Goal: Check status: Check status

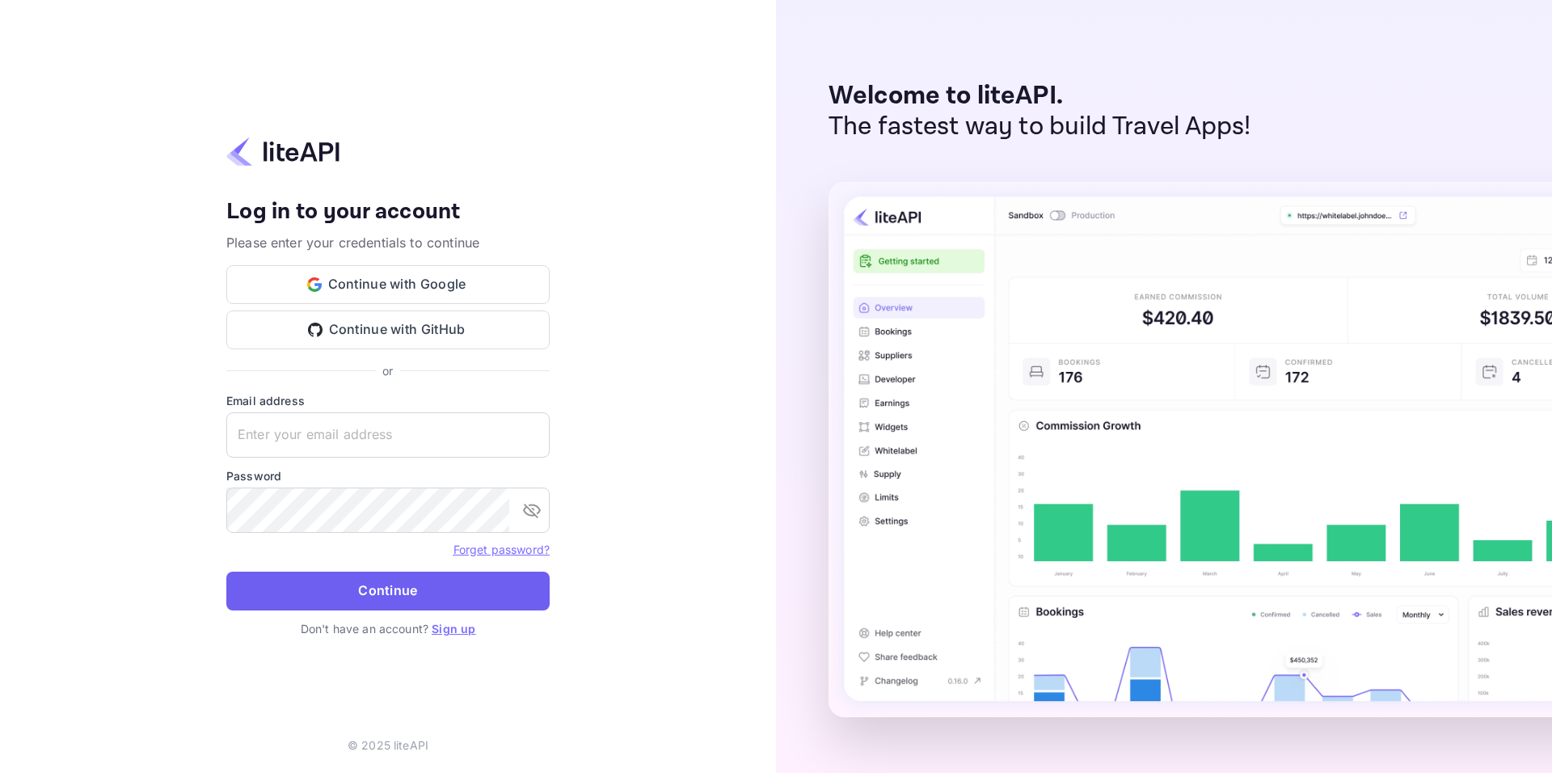
type input "[EMAIL_ADDRESS][DOMAIN_NAME]"
click at [363, 592] on button "Continue" at bounding box center [387, 590] width 323 height 39
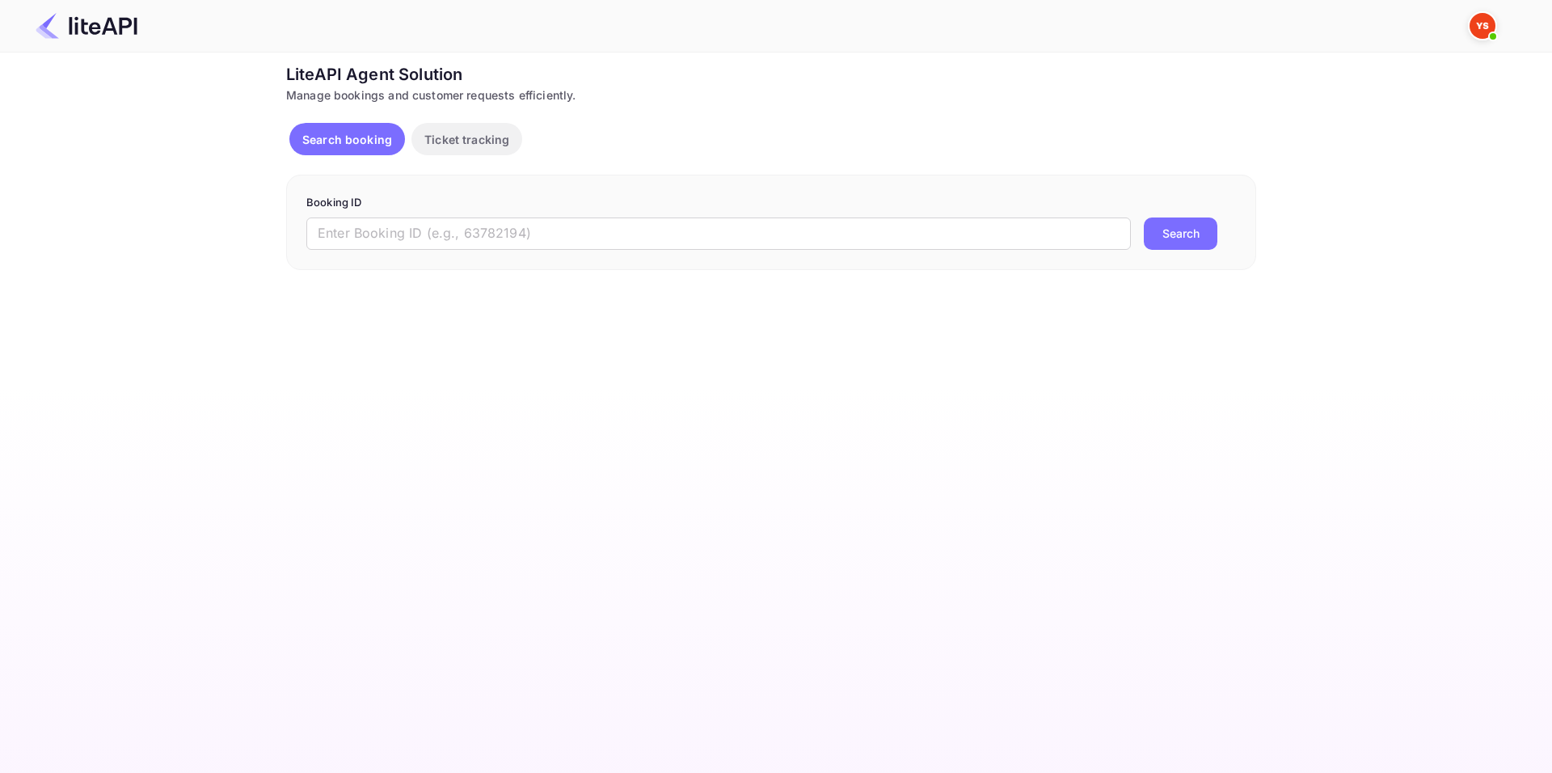
click at [744, 250] on div "Booking ID ​ Search" at bounding box center [771, 222] width 970 height 95
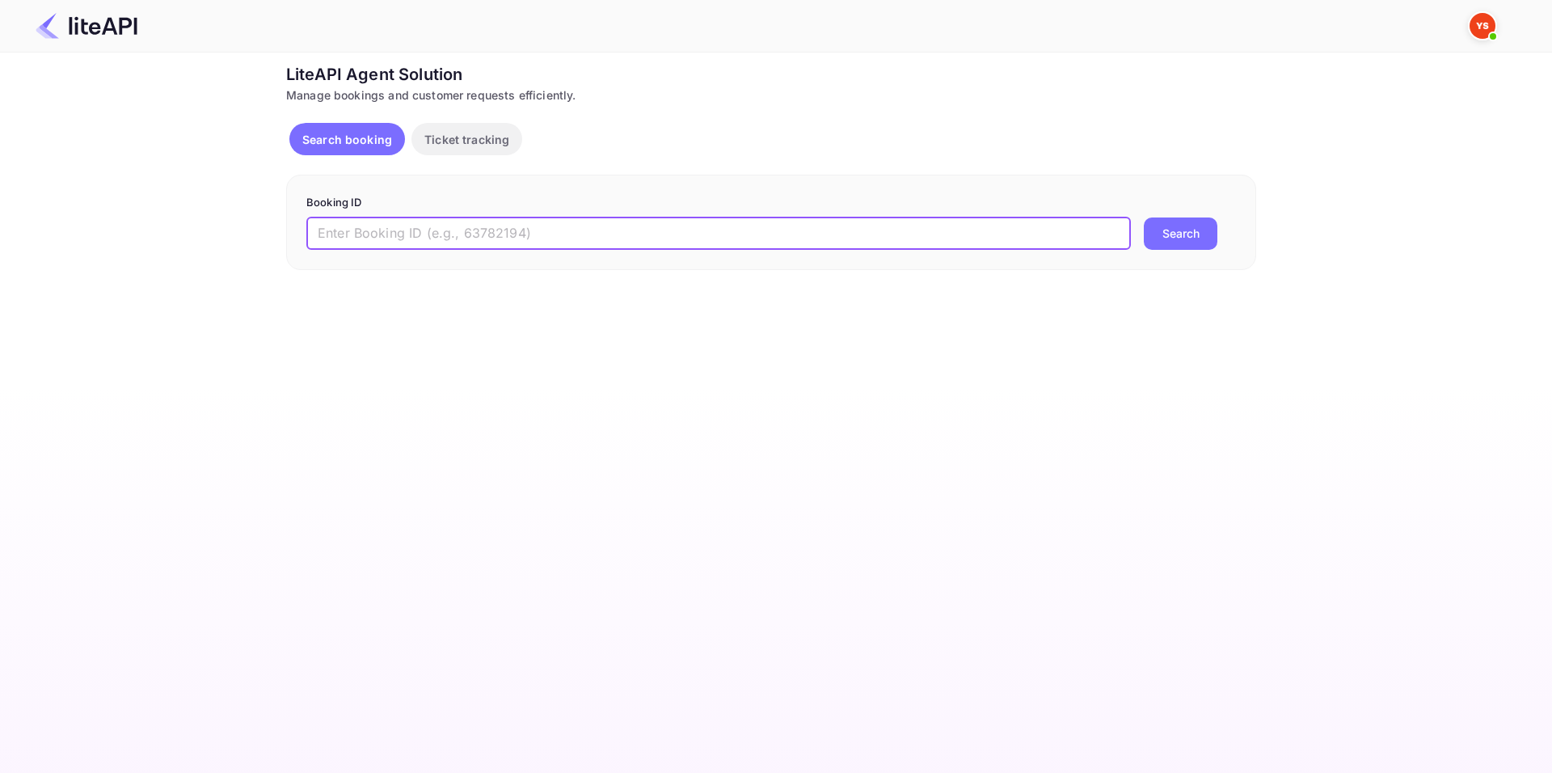
click at [727, 234] on input "text" at bounding box center [718, 233] width 824 height 32
click at [860, 246] on input "text" at bounding box center [718, 233] width 824 height 32
paste input "8507791"
type input "8507791"
click at [1161, 225] on button "Search" at bounding box center [1181, 233] width 74 height 32
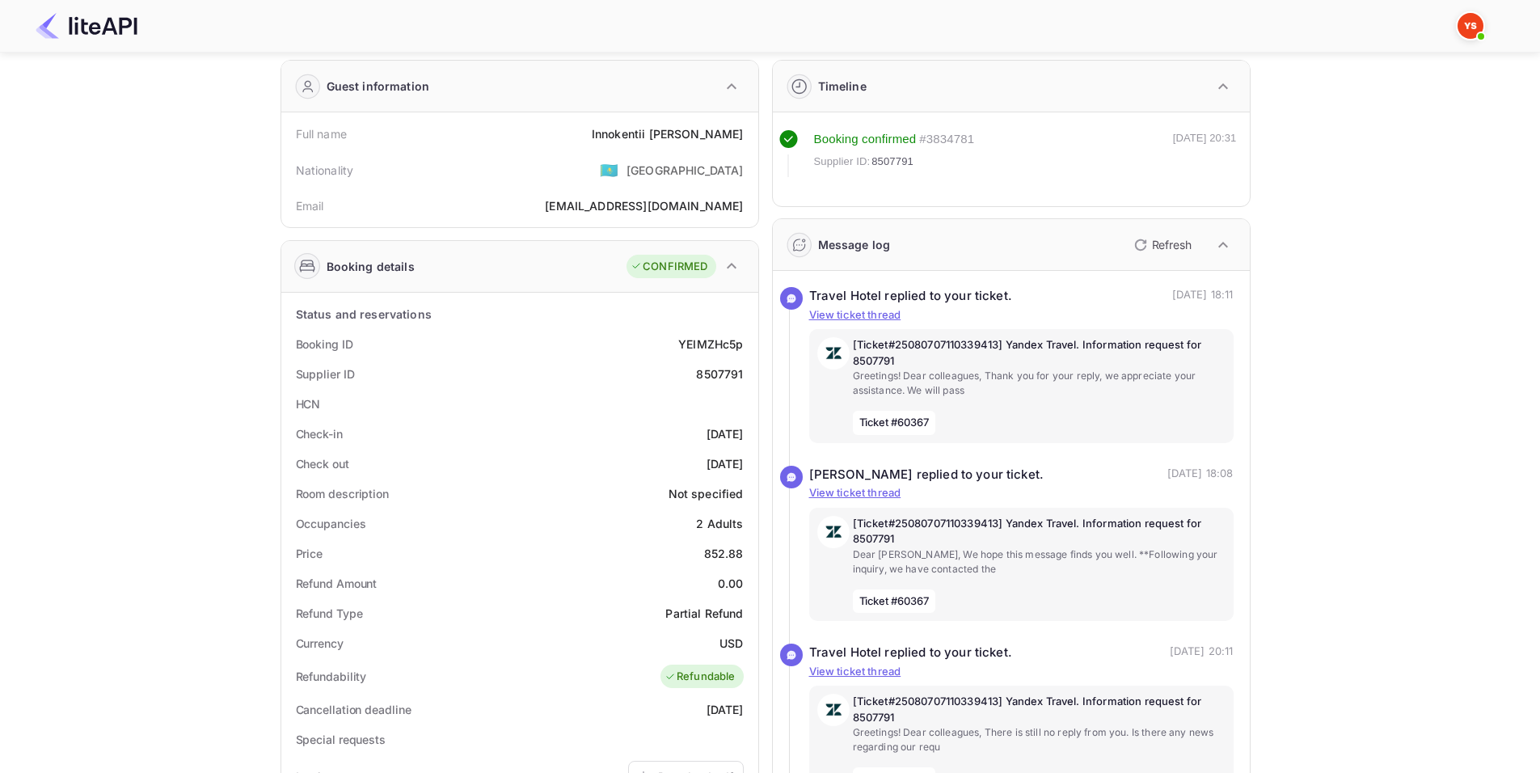
scroll to position [323, 0]
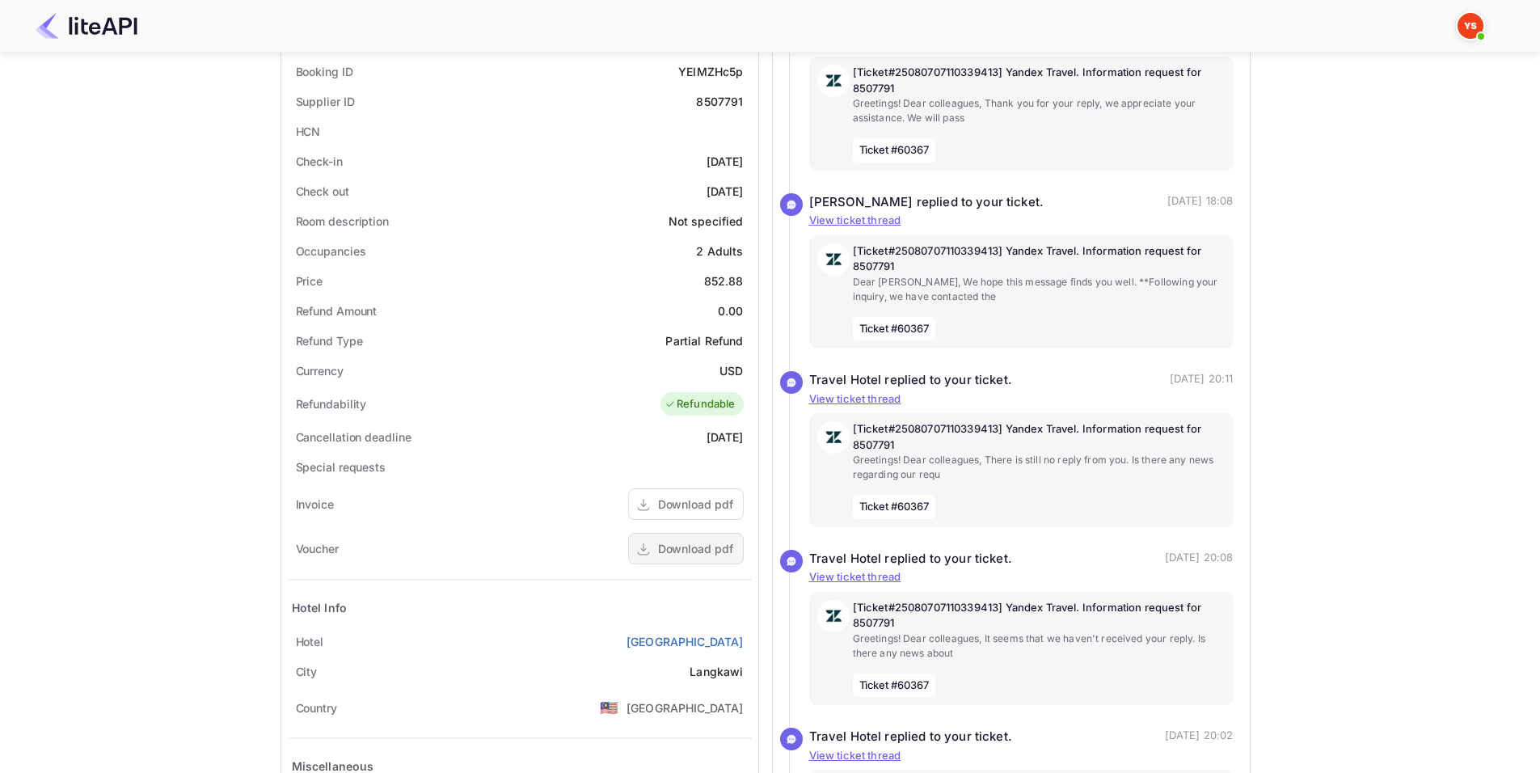
click at [685, 545] on div "Download pdf" at bounding box center [695, 548] width 75 height 17
